Goal: Information Seeking & Learning: Learn about a topic

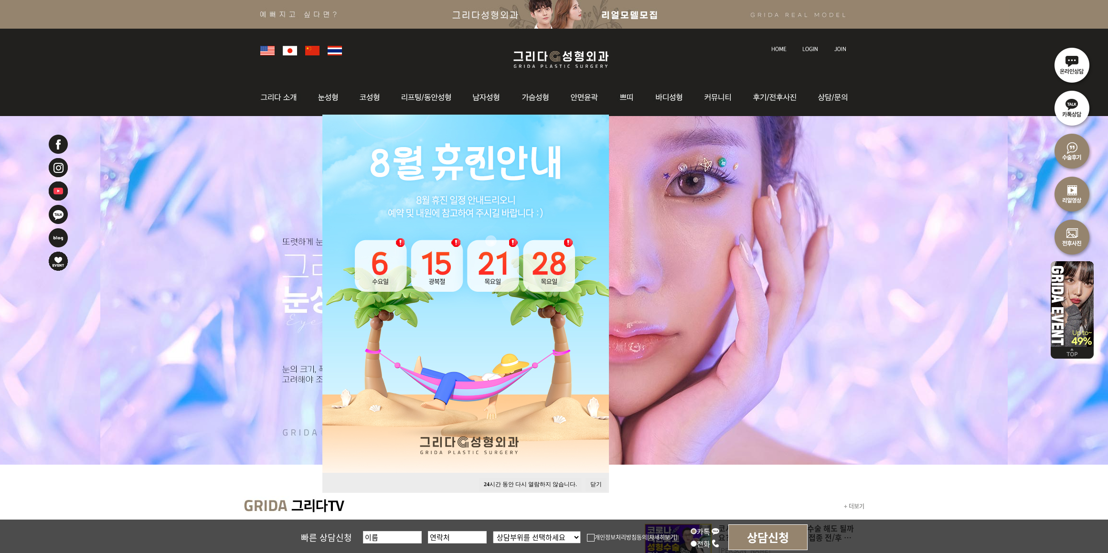
click at [517, 486] on button "24 시간 동안 다시 열람하지 않습니다." at bounding box center [530, 484] width 103 height 13
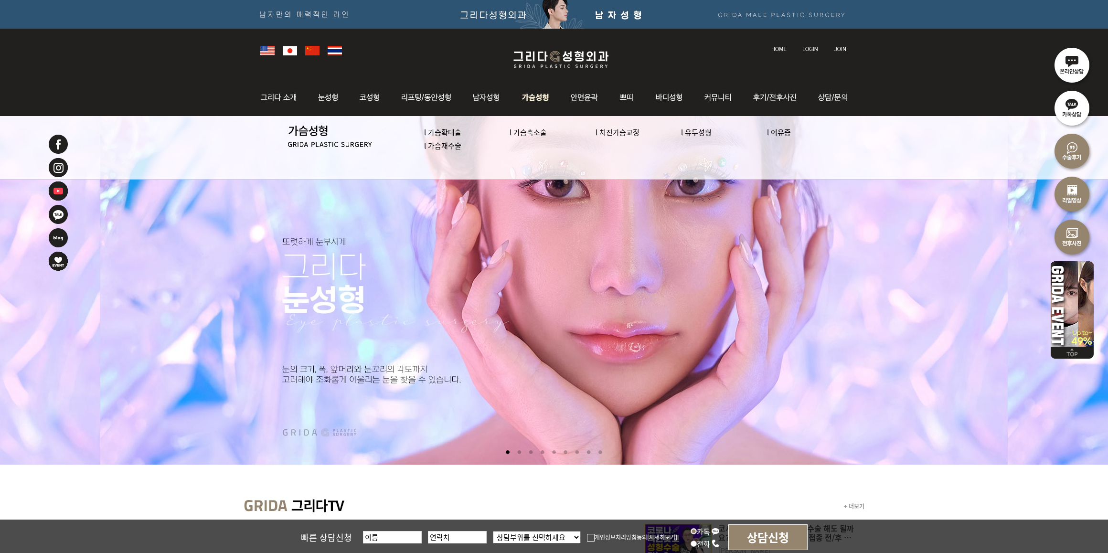
click at [448, 145] on link "l 가슴재수술" at bounding box center [442, 145] width 37 height 10
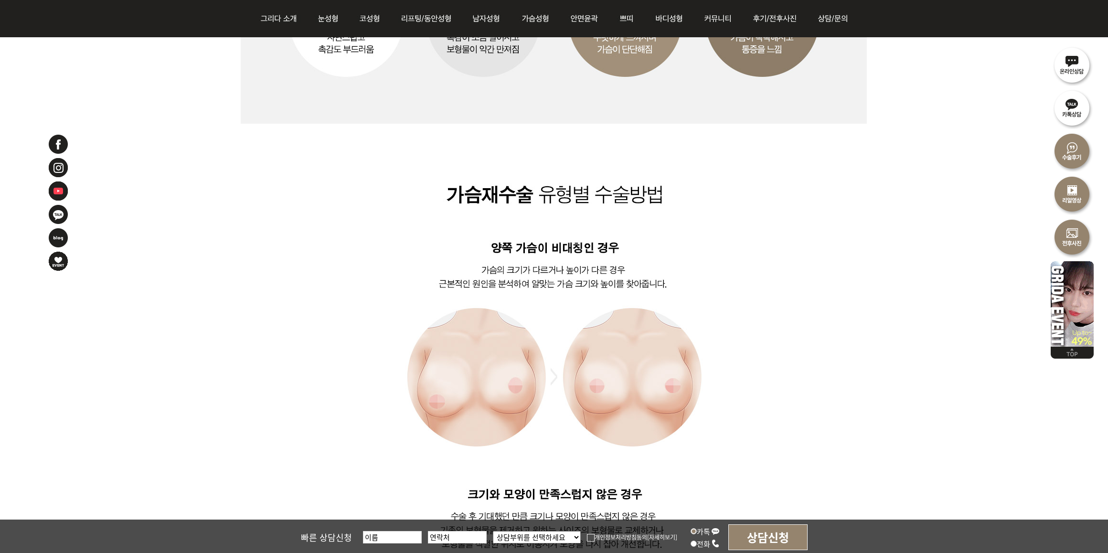
scroll to position [1134, 0]
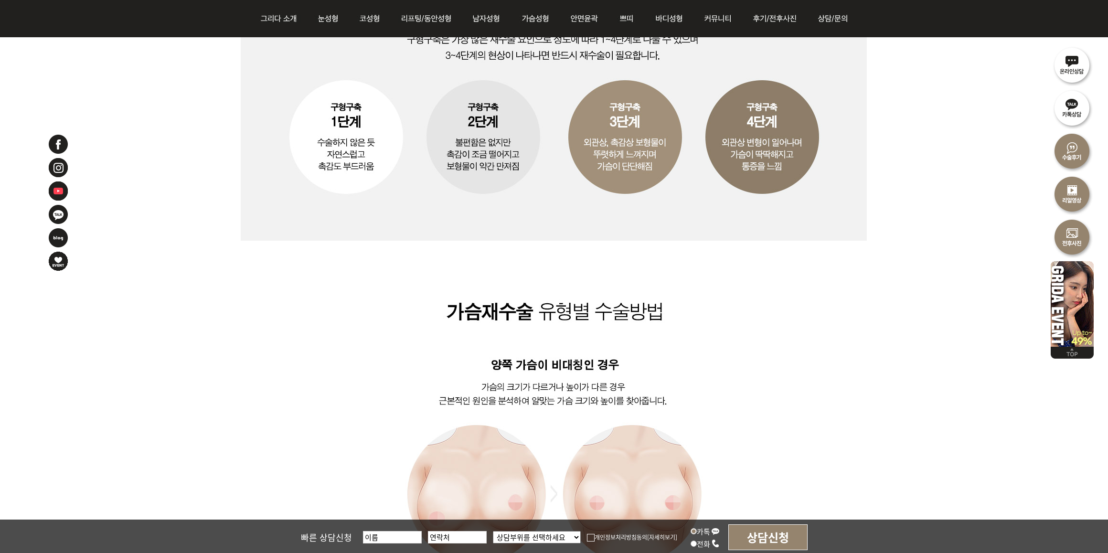
click at [779, 353] on img at bounding box center [554, 309] width 626 height 1761
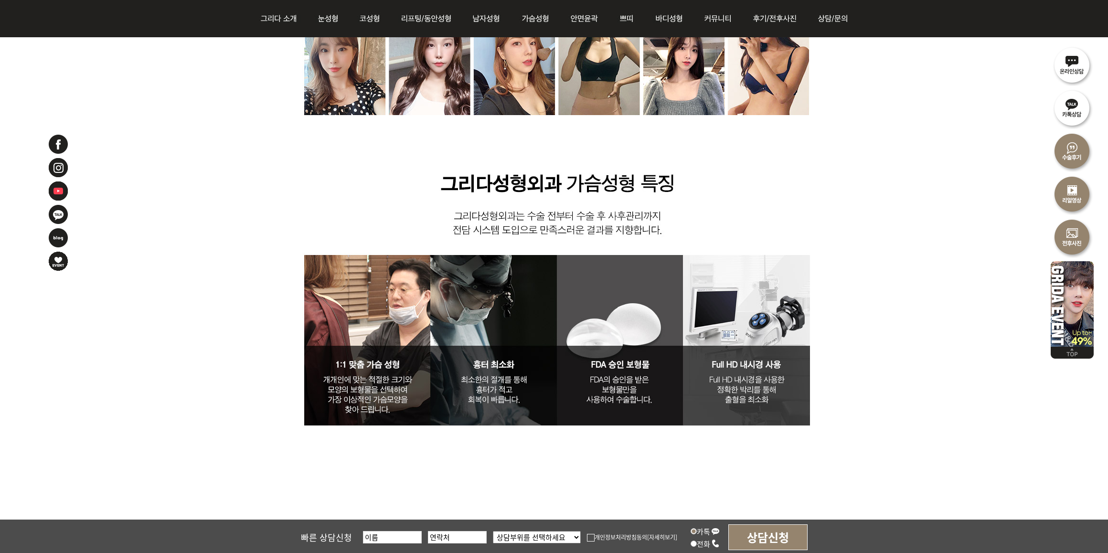
scroll to position [2746, 0]
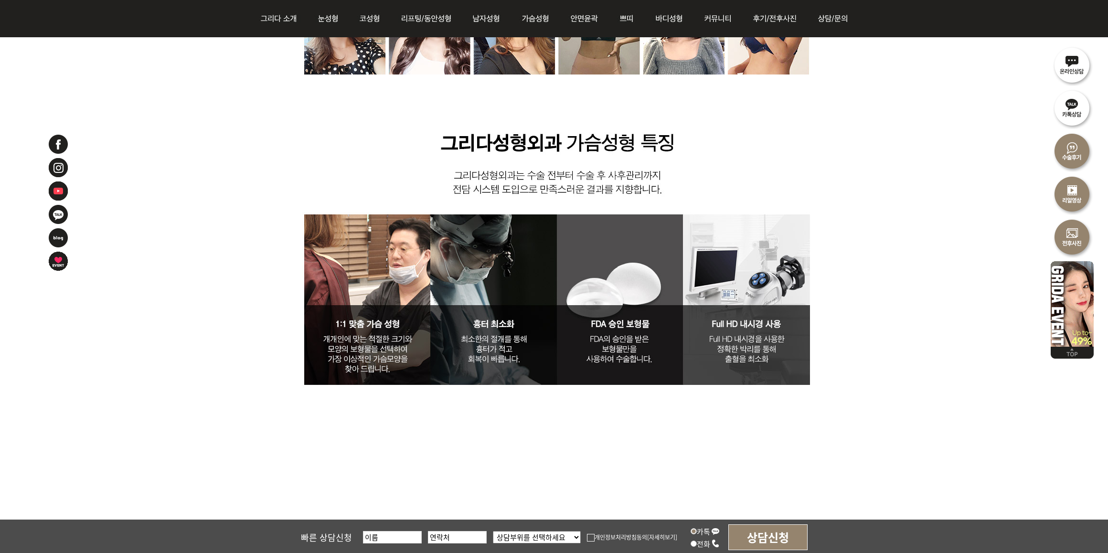
drag, startPoint x: 202, startPoint y: 363, endPoint x: 212, endPoint y: 354, distance: 13.2
click at [845, 160] on img at bounding box center [555, 155] width 628 height 612
